Goal: Task Accomplishment & Management: Complete application form

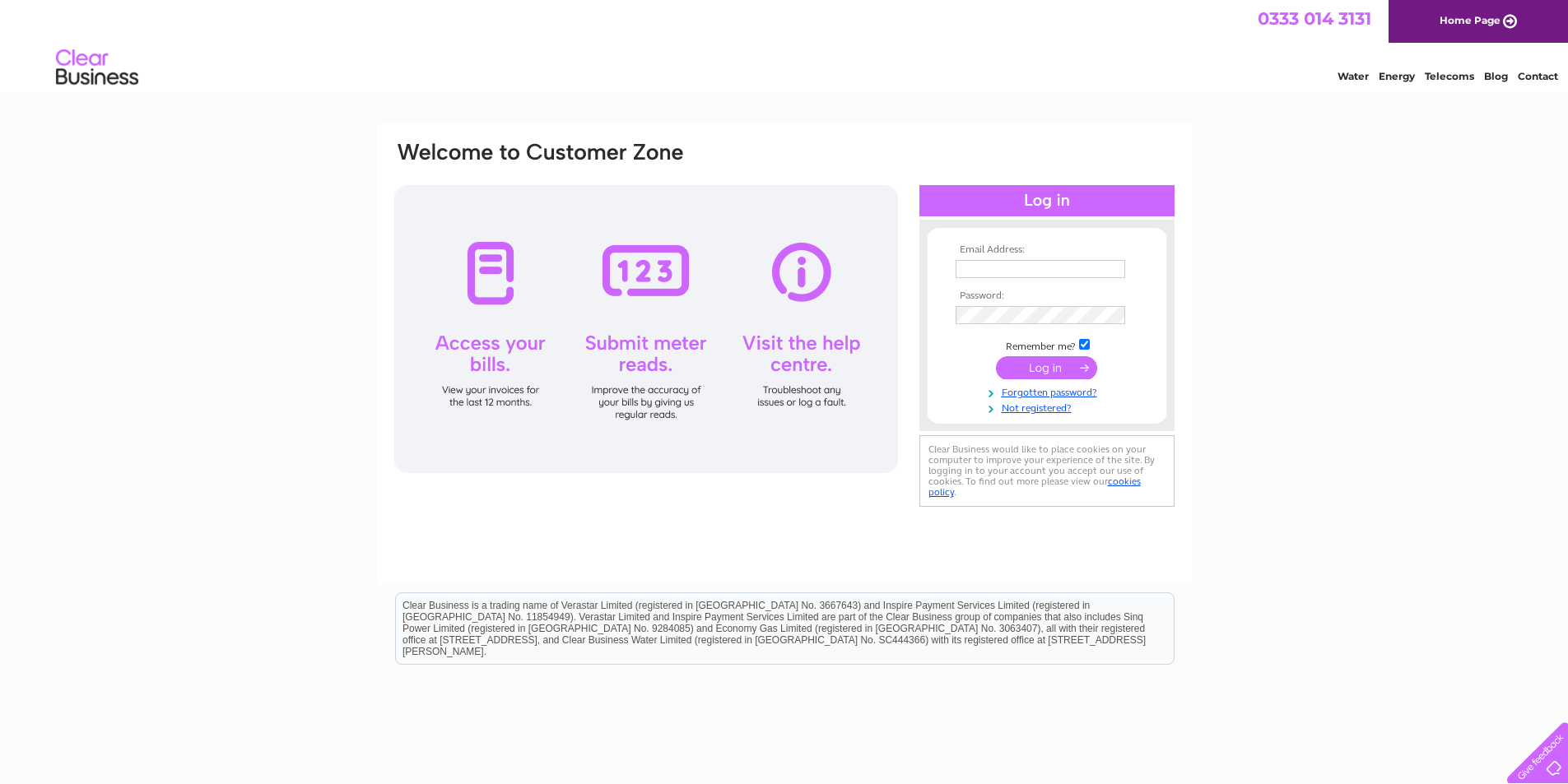
type input "info@orchardindependent.co.uk"
click at [1033, 365] on input "submit" at bounding box center [1046, 367] width 101 height 23
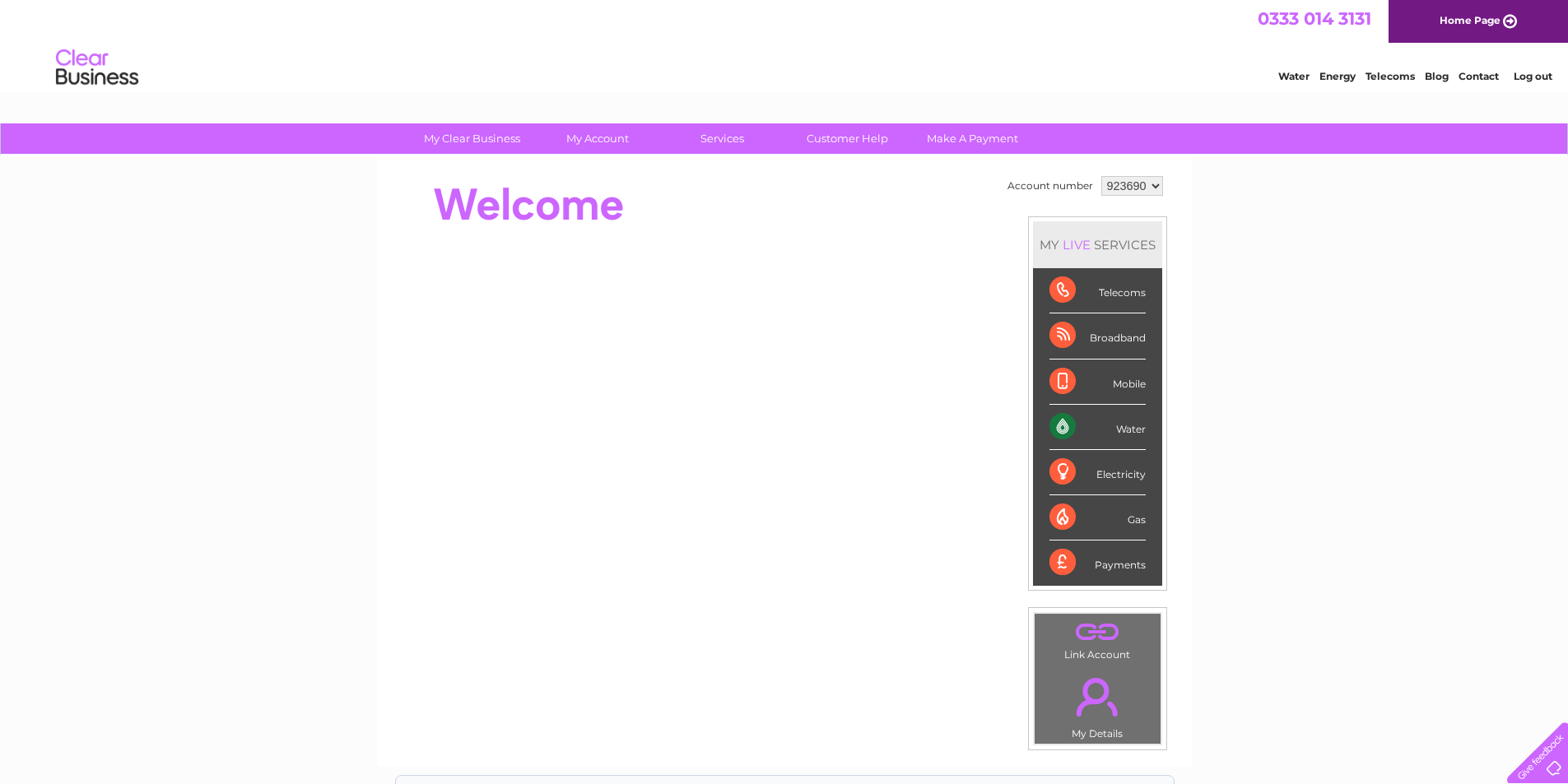
click at [1062, 423] on div "Water" at bounding box center [1098, 427] width 96 height 45
click at [1128, 429] on div "Water" at bounding box center [1098, 427] width 96 height 45
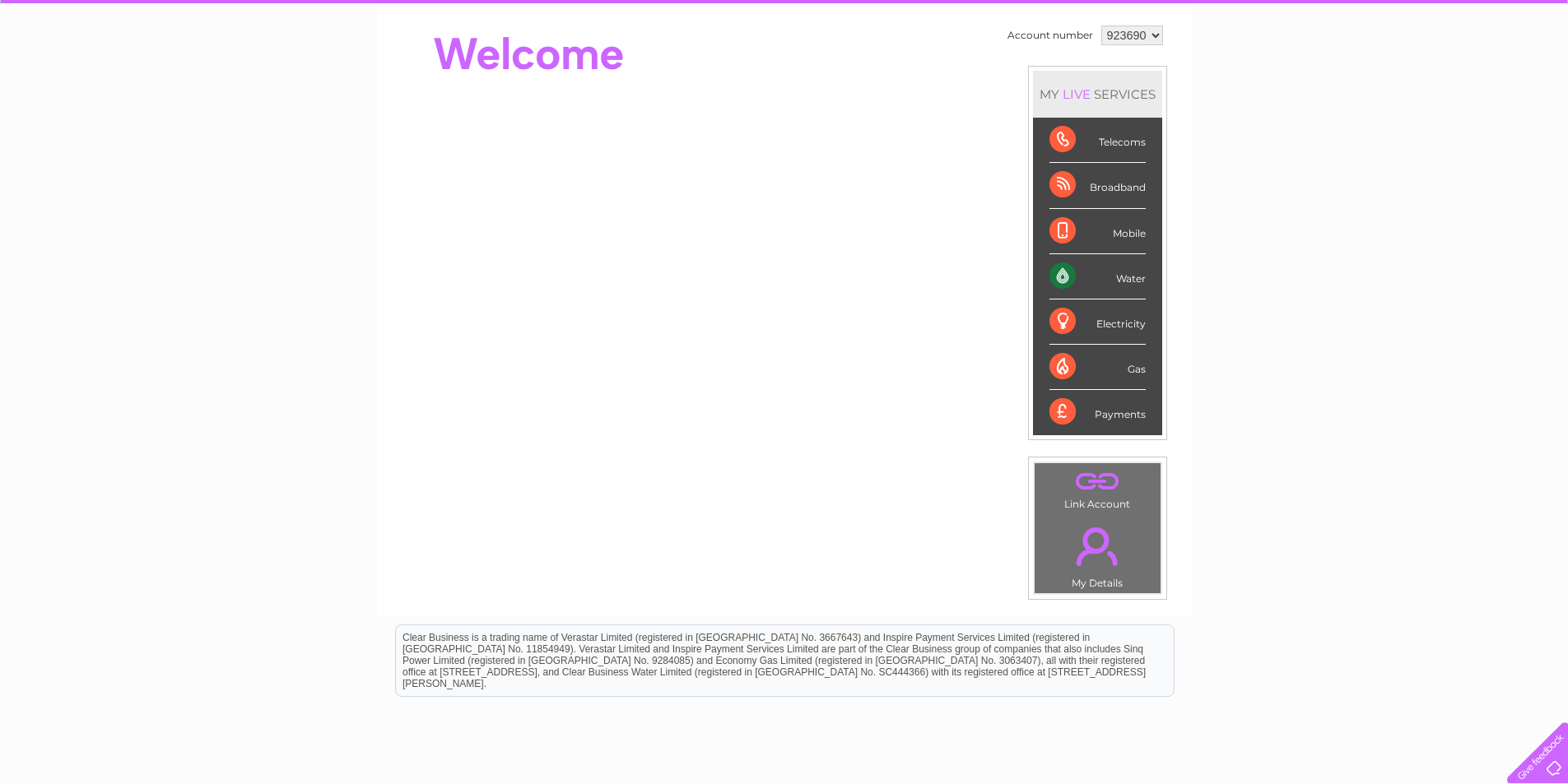
scroll to position [93, 0]
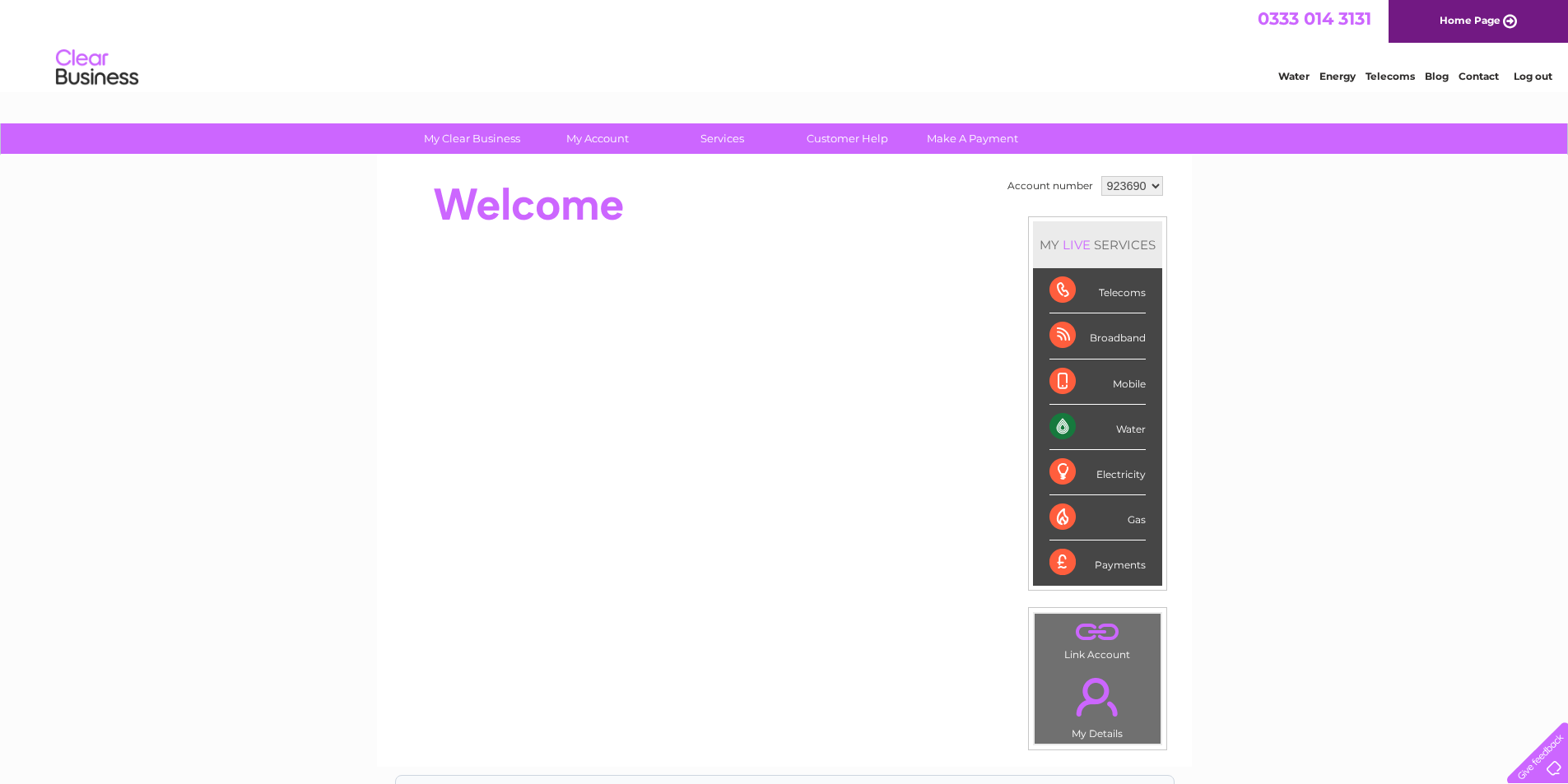
click at [1059, 425] on div "Water" at bounding box center [1098, 427] width 96 height 45
drag, startPoint x: 1576, startPoint y: 635, endPoint x: 1370, endPoint y: 143, distance: 533.4
click at [1370, 143] on div "My Clear Business Login Details My Details My Preferences Link Account My Accou…" at bounding box center [784, 585] width 1568 height 925
click at [1062, 427] on div "Water" at bounding box center [1098, 427] width 96 height 45
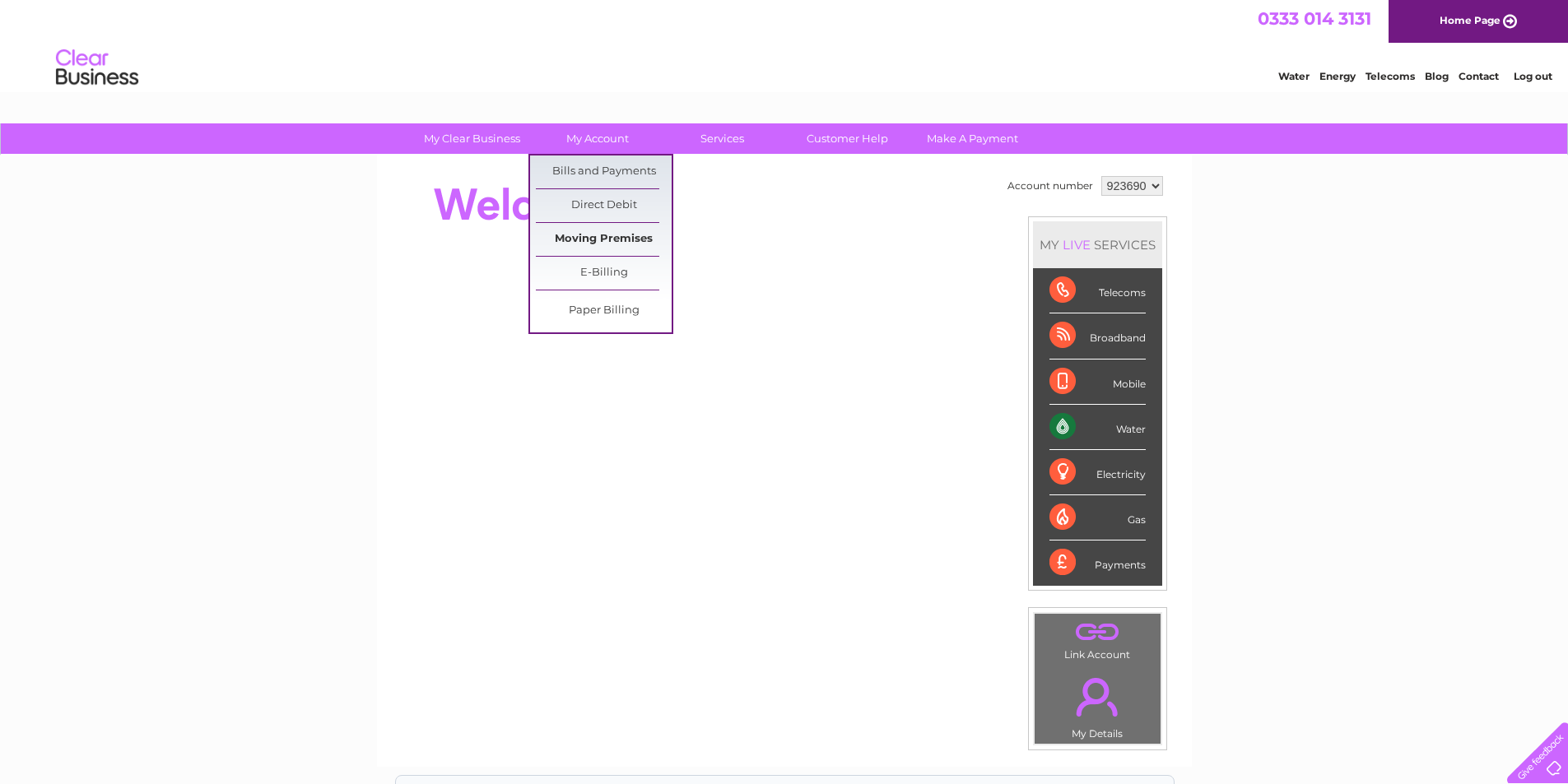
click at [591, 233] on link "Moving Premises" at bounding box center [603, 239] width 136 height 33
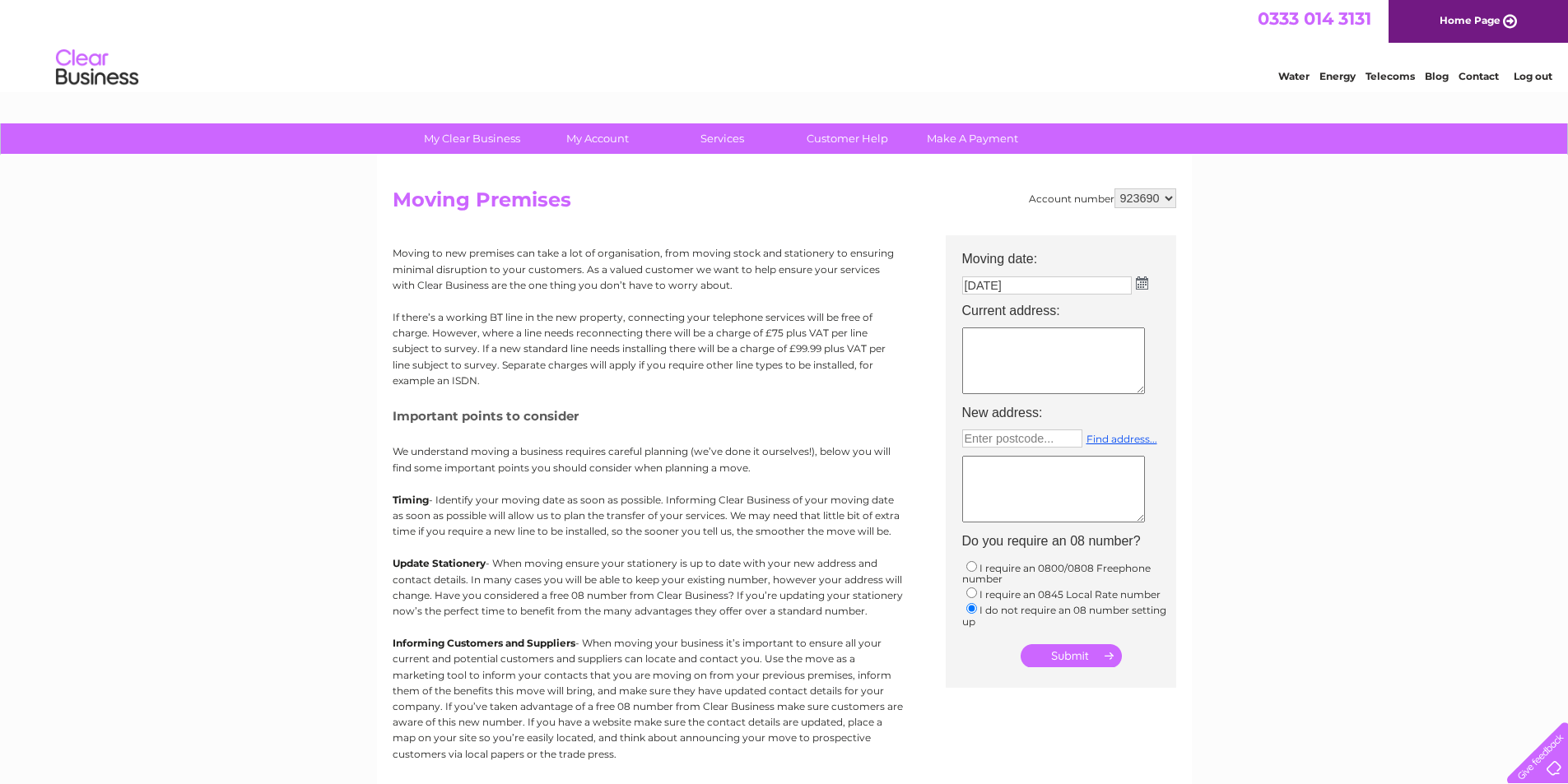
click at [1142, 284] on img at bounding box center [1142, 284] width 13 height 14
click at [1065, 351] on table "Su Mo Tu We Th Fr Sa 1 2 3 4 5 6 7 8 9 10 11 12 13 14 15 16 17 18 19 20 21 22 2…" at bounding box center [1055, 379] width 179 height 115
click at [1086, 353] on link "2" at bounding box center [1092, 355] width 33 height 16
click at [1091, 336] on textarea at bounding box center [1053, 361] width 182 height 67
type textarea "12 Dalziel Place Edinburgh EH7 5TR"
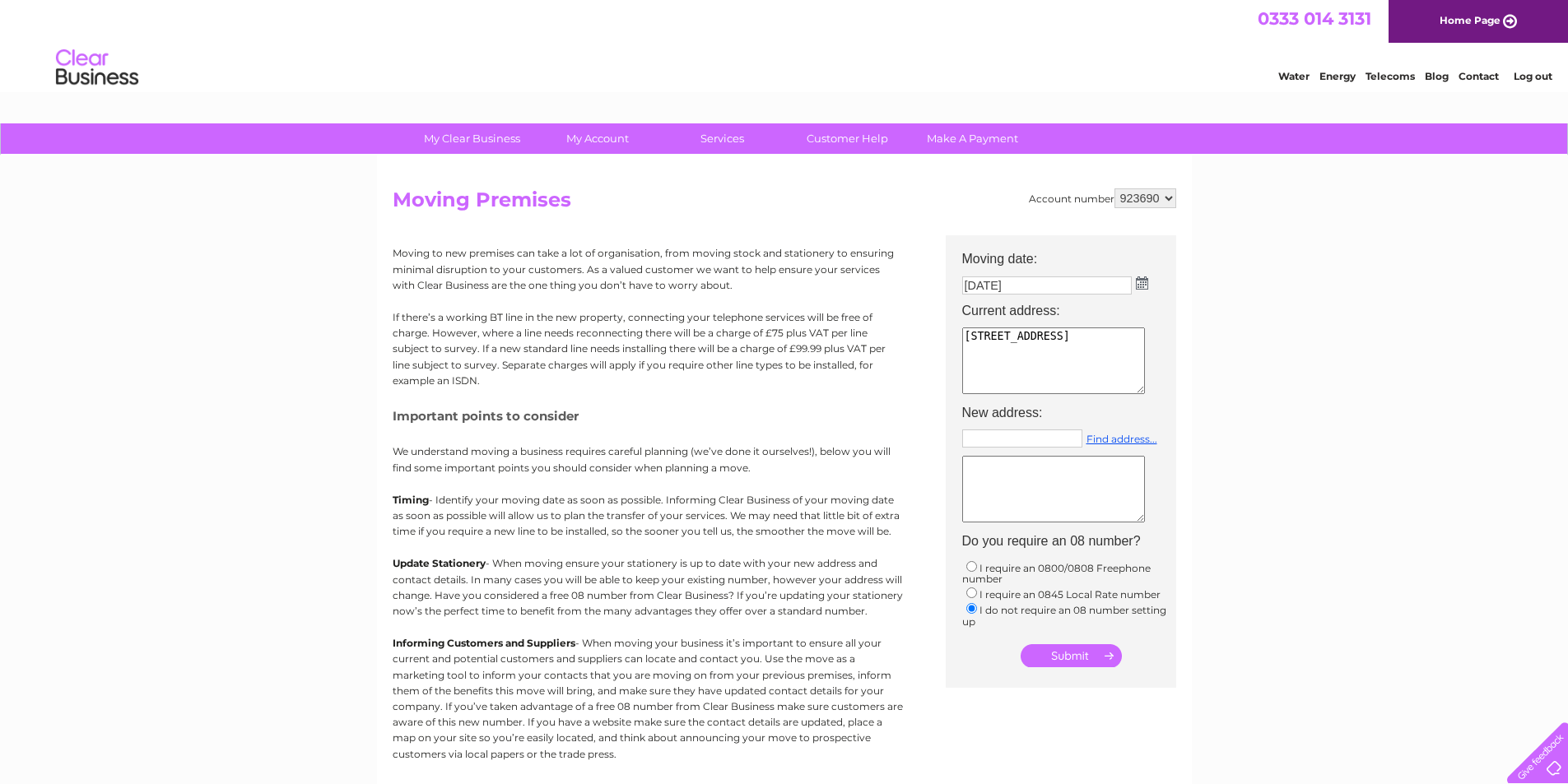
click at [1080, 435] on input "text" at bounding box center [1022, 438] width 121 height 18
type input "EH4 2JL"
click at [1104, 440] on link "Find address..." at bounding box center [1121, 439] width 70 height 13
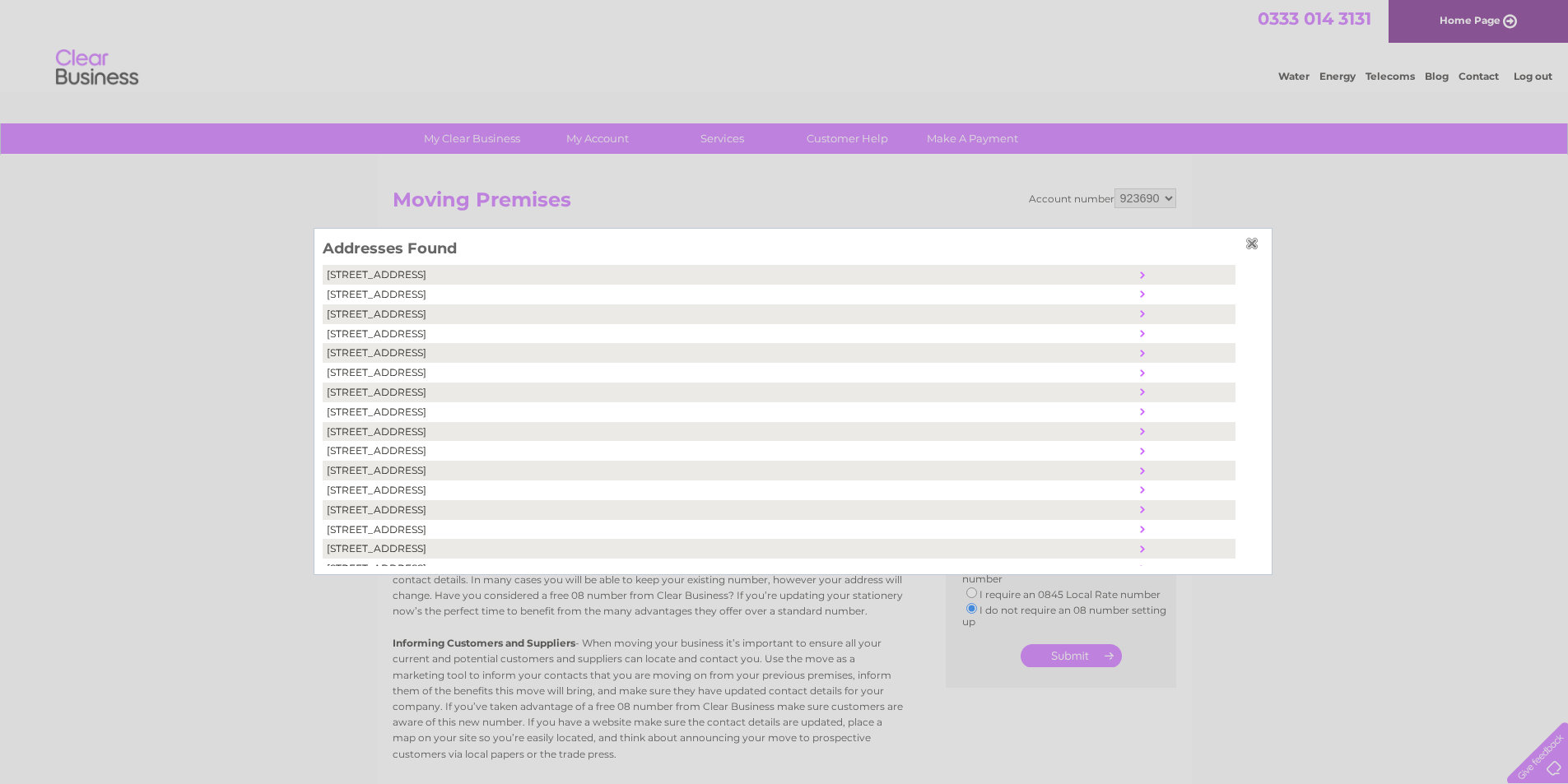
click at [555, 310] on td "29, Craigleith Hill Avenue, Edinburgh, United Kingdom, EH4 2JL" at bounding box center [729, 314] width 813 height 19
type textarea "29 Craigleith Hill Avenue Edinburgh United Kingdom EH4 2JL"
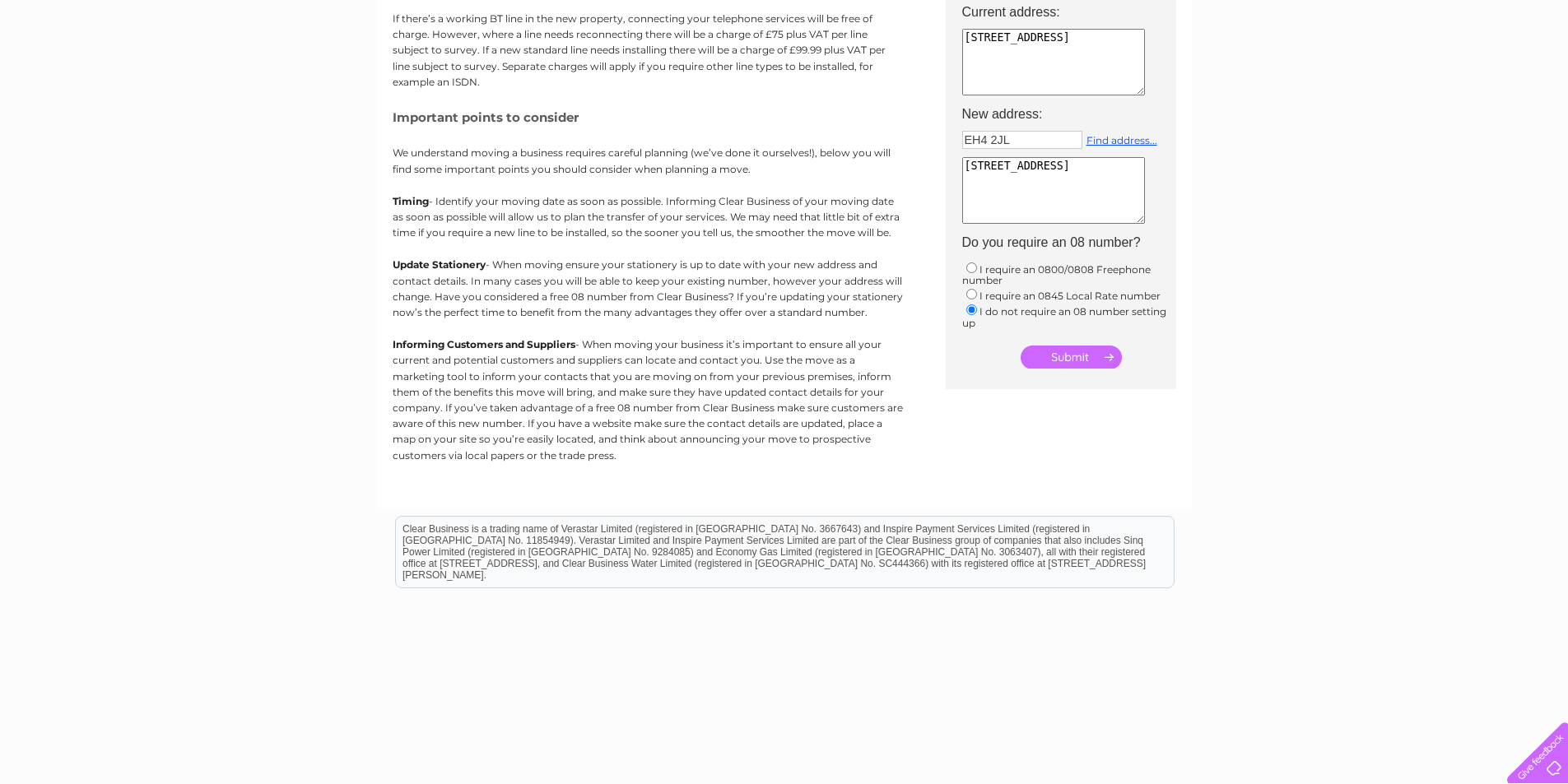
scroll to position [315, 0]
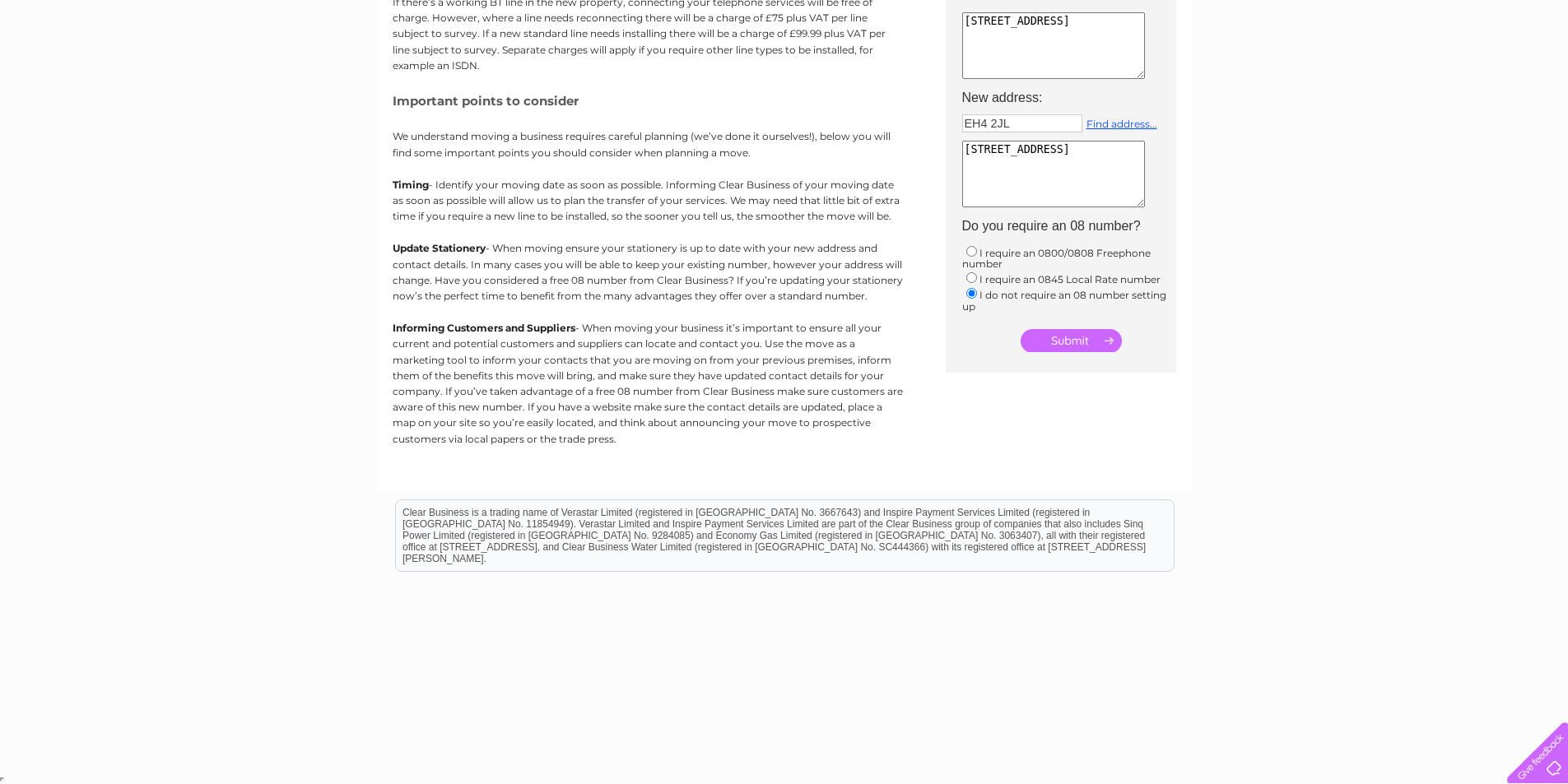
click at [1079, 338] on input "submit" at bounding box center [1071, 340] width 101 height 23
